Goal: Task Accomplishment & Management: Manage account settings

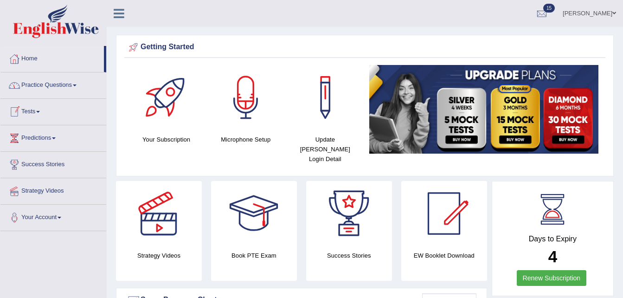
click at [43, 114] on link "Tests" at bounding box center [53, 110] width 106 height 23
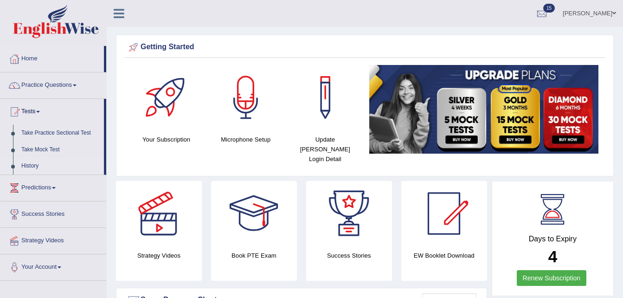
click at [36, 164] on link "History" at bounding box center [60, 166] width 87 height 17
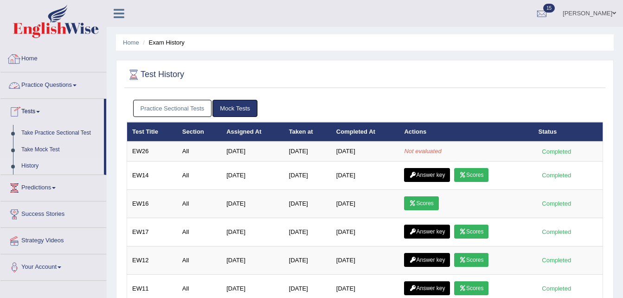
click at [39, 54] on link "Home" at bounding box center [53, 57] width 106 height 23
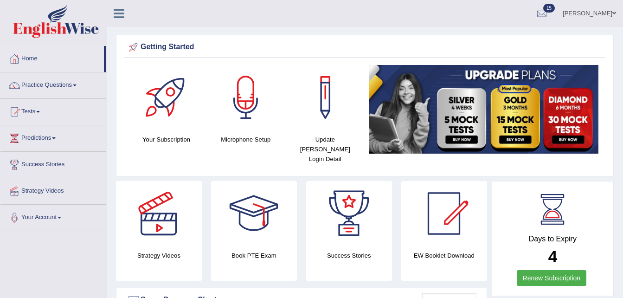
click at [39, 54] on link "Home" at bounding box center [51, 57] width 103 height 23
click at [40, 111] on span at bounding box center [38, 112] width 4 height 2
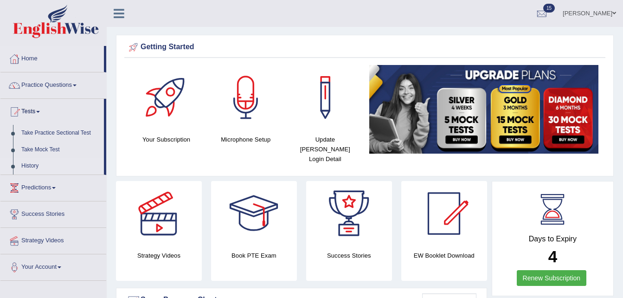
click at [25, 167] on link "History" at bounding box center [60, 166] width 87 height 17
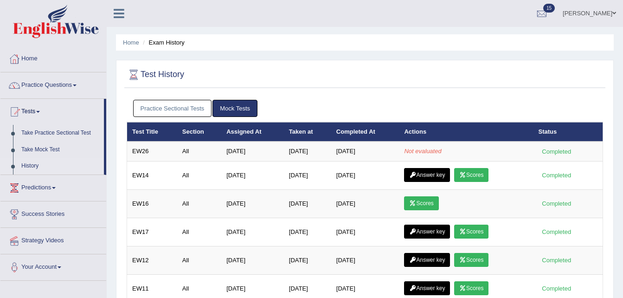
click at [616, 11] on span at bounding box center [614, 13] width 4 height 6
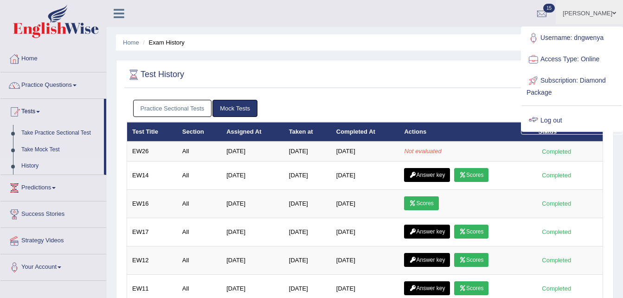
click at [560, 118] on link "Log out" at bounding box center [572, 120] width 100 height 21
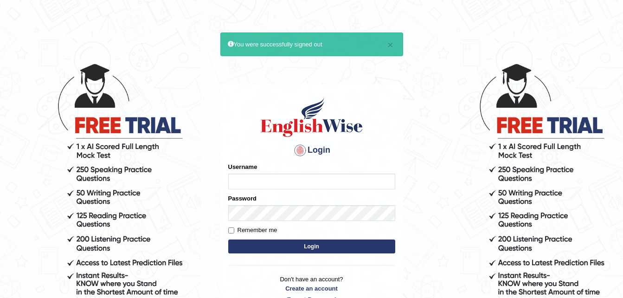
type input "dngwenya"
click at [395, 45] on div "× You were successfully signed out" at bounding box center [311, 44] width 183 height 24
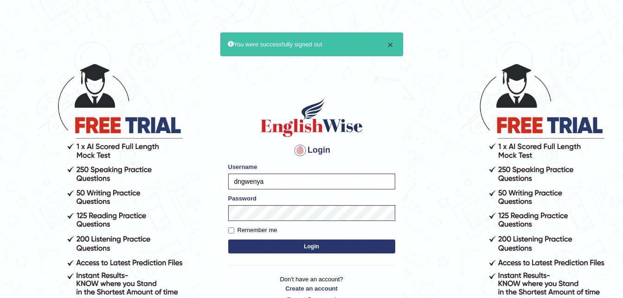
click at [392, 44] on button "×" at bounding box center [390, 45] width 6 height 10
